Goal: Task Accomplishment & Management: Use online tool/utility

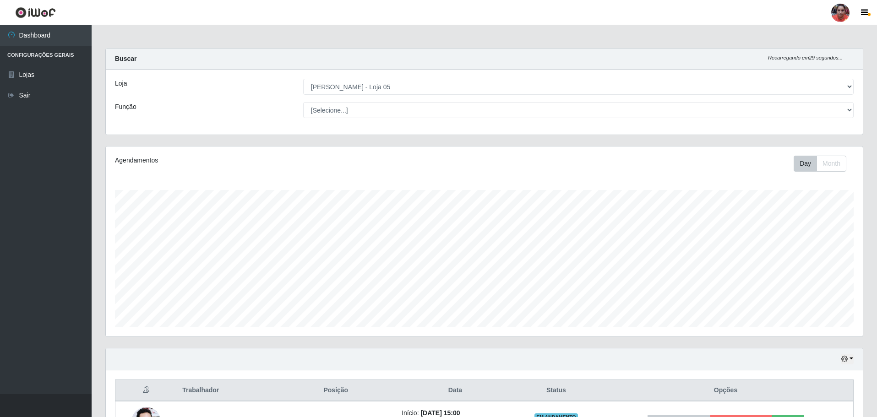
select select "252"
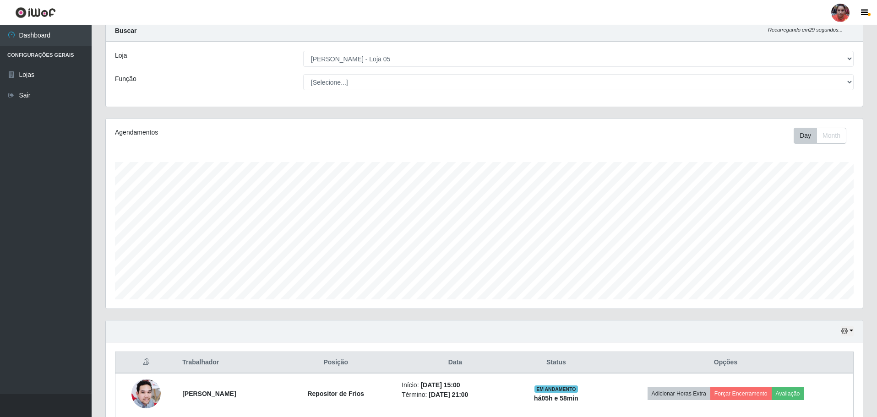
scroll to position [190, 757]
click at [475, 84] on select "[Selecione...] ASG ASG + ASG ++ Auxiliar de Depósito Auxiliar de Depósito + Aux…" at bounding box center [578, 82] width 551 height 16
select select "22"
click at [303, 74] on select "[Selecione...] ASG ASG + ASG ++ Auxiliar de Depósito Auxiliar de Depósito + Aux…" at bounding box center [578, 82] width 551 height 16
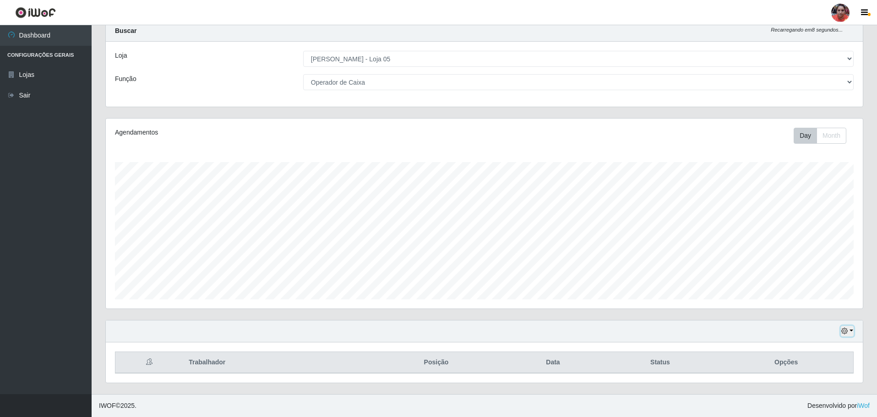
click at [851, 329] on button "button" at bounding box center [847, 331] width 13 height 11
click at [806, 280] on button "3 dias" at bounding box center [817, 277] width 72 height 19
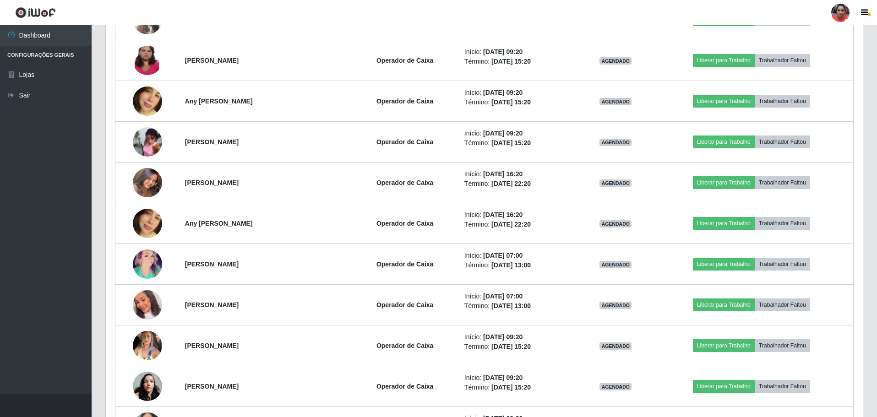
scroll to position [807, 0]
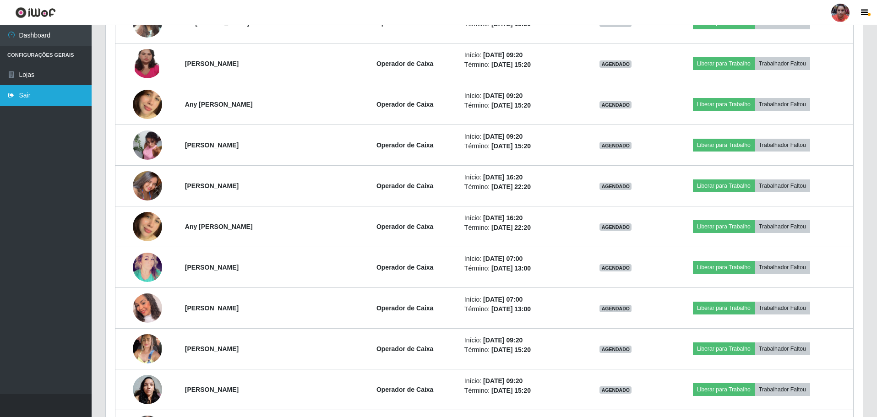
click at [47, 99] on link "Sair" at bounding box center [46, 95] width 92 height 21
